Goal: Task Accomplishment & Management: Manage account settings

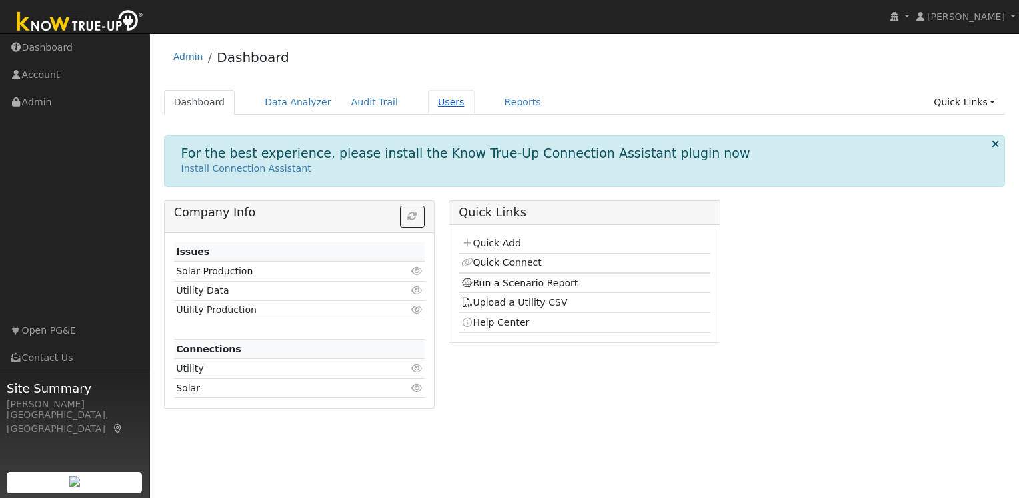
click at [439, 103] on link "Users" at bounding box center [451, 102] width 47 height 25
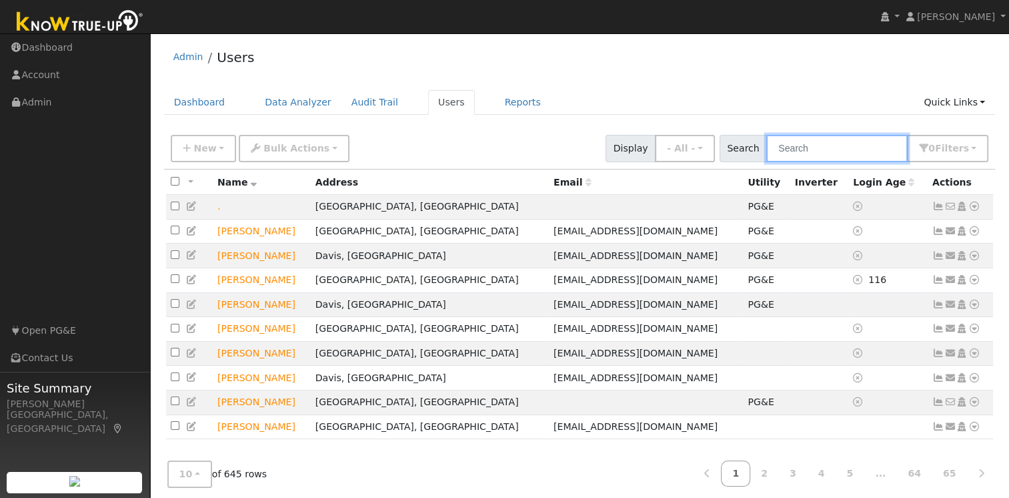
click at [825, 145] on input "text" at bounding box center [836, 148] width 141 height 27
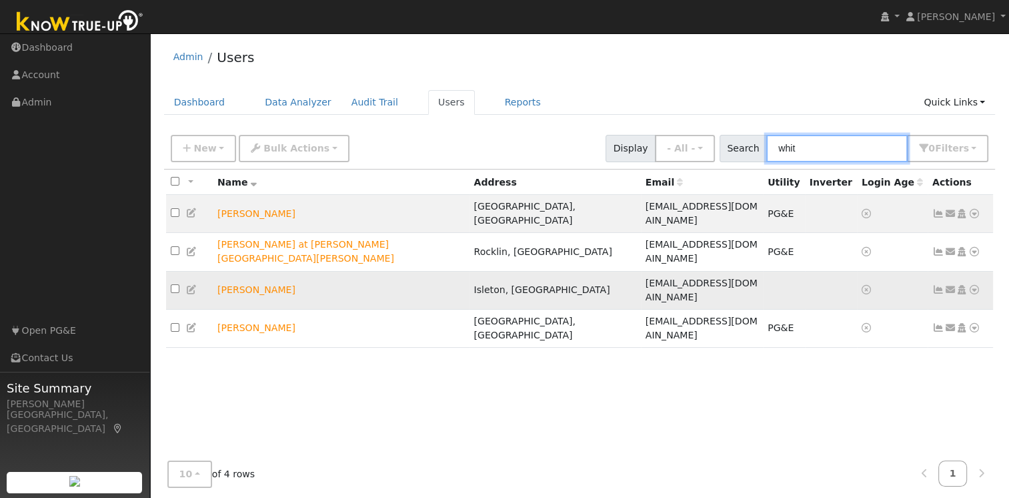
type input "whit"
click at [960, 285] on icon at bounding box center [962, 289] width 12 height 9
